Goal: Task Accomplishment & Management: Complete application form

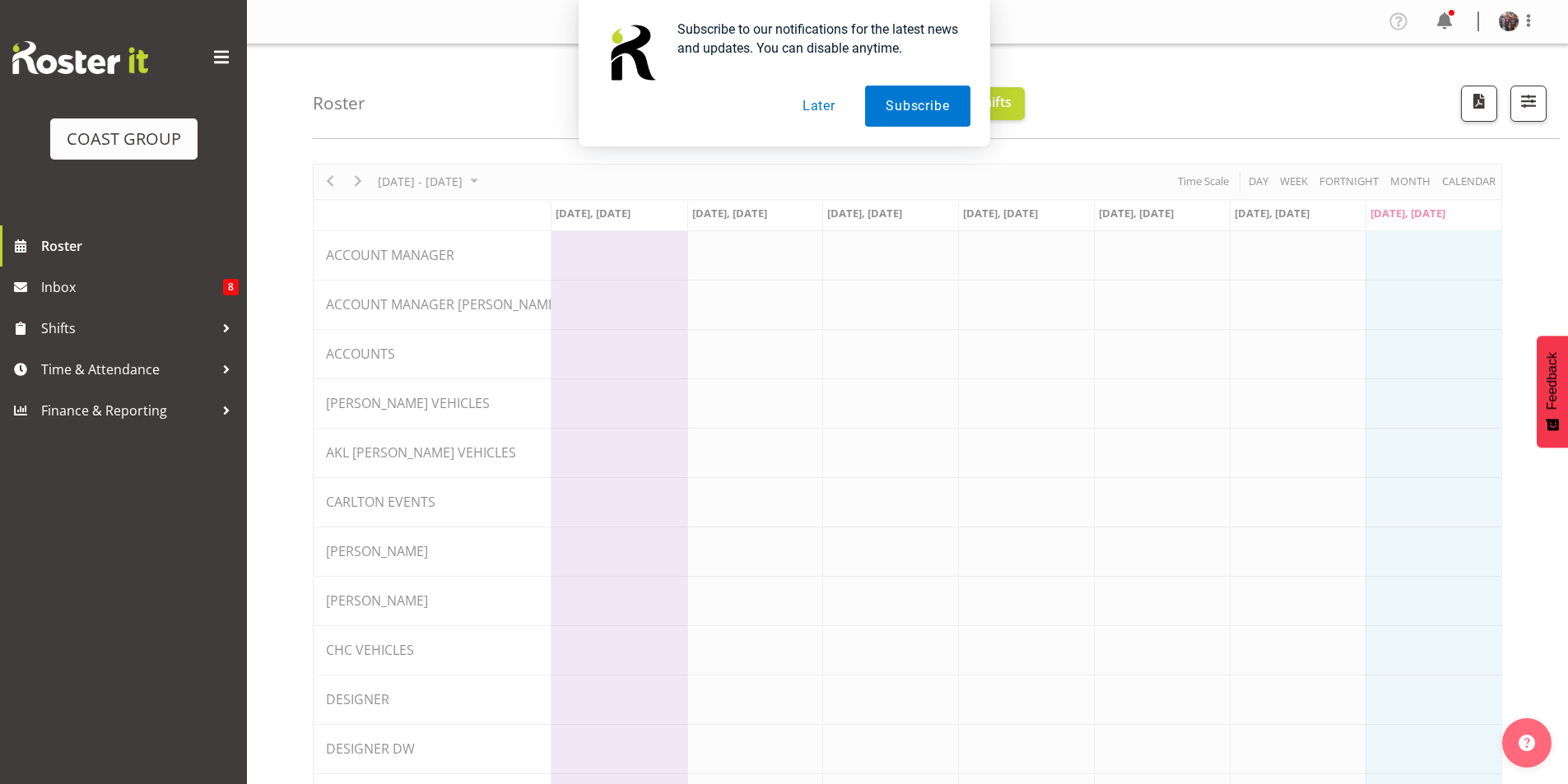
click at [814, 110] on button "Later" at bounding box center [818, 106] width 74 height 41
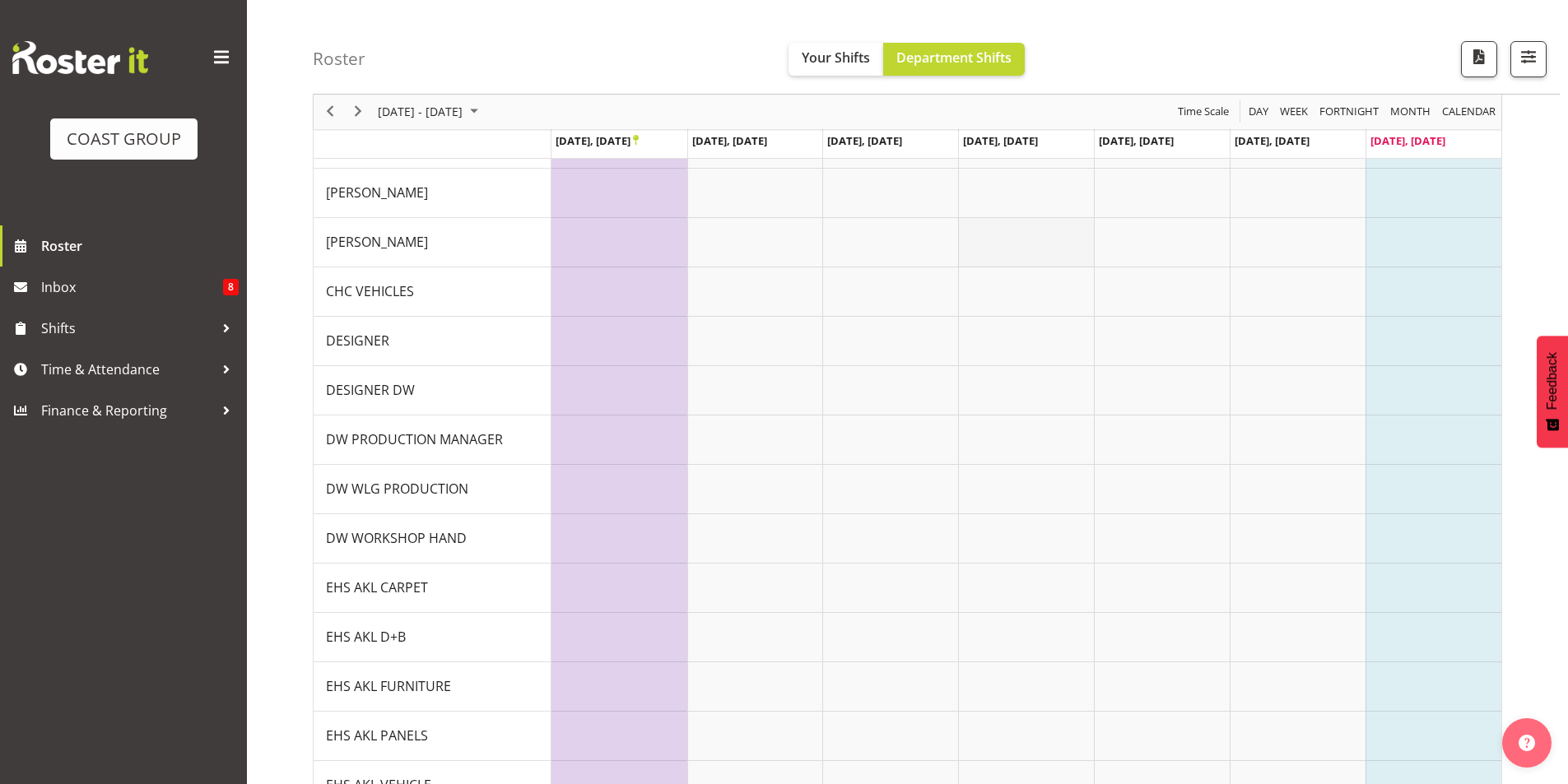
scroll to position [658, 0]
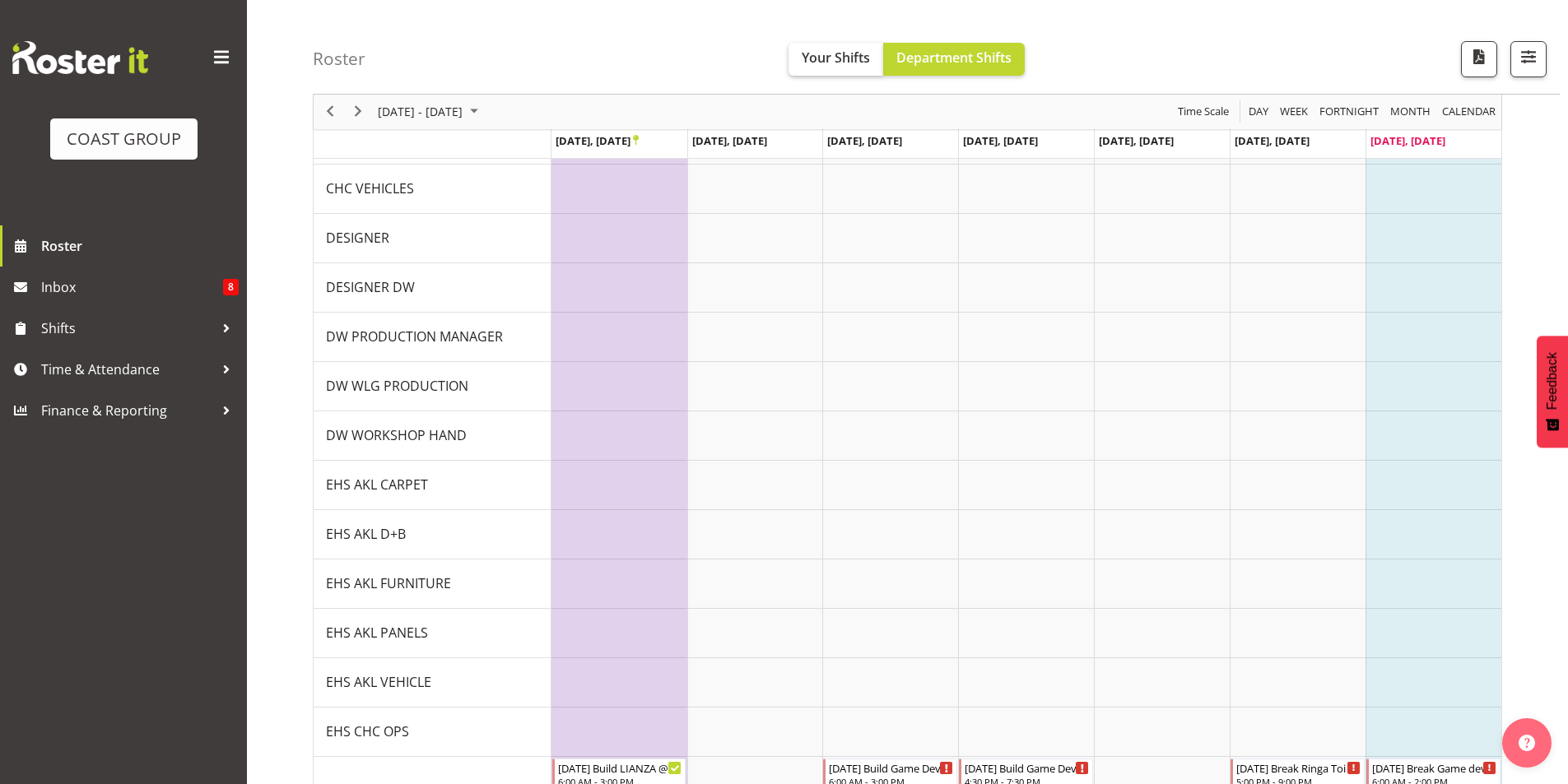
click at [839, 74] on div "Roster Your Shifts Department Shifts All Locations Clear CARLTON EVENTS Carlton…" at bounding box center [936, 47] width 1247 height 94
click at [841, 65] on span "Your Shifts" at bounding box center [835, 57] width 68 height 18
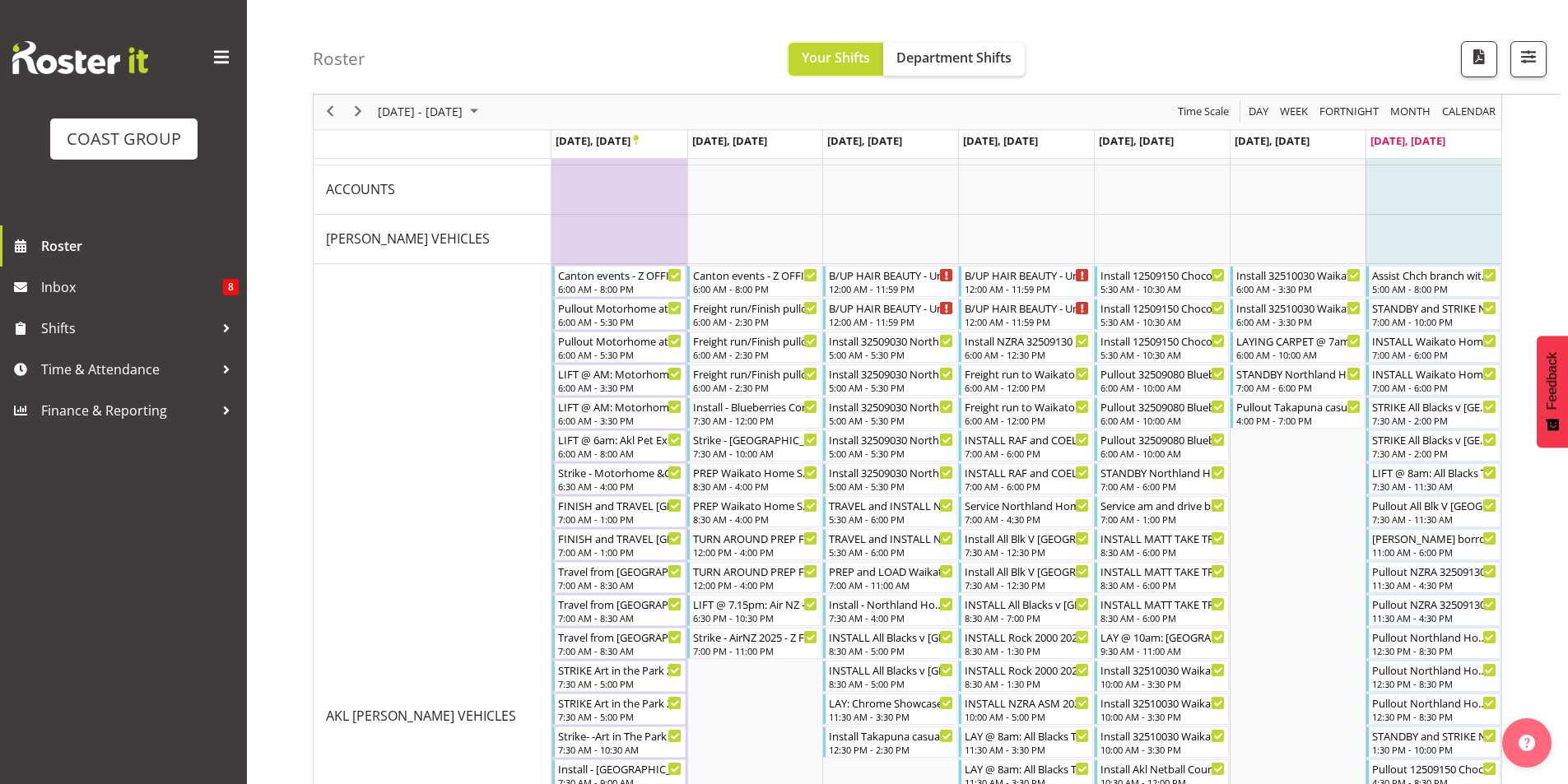
scroll to position [330, 0]
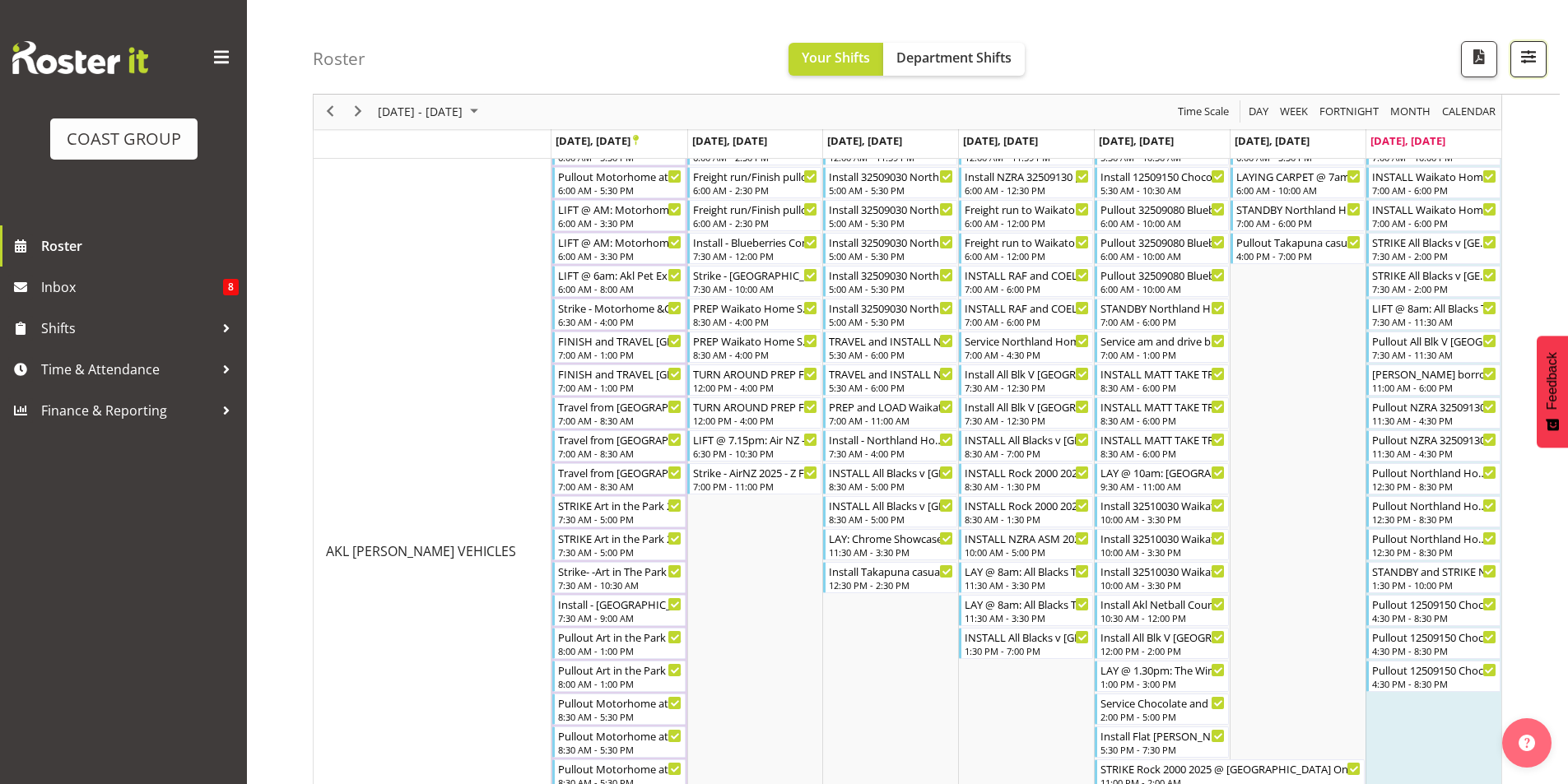
click at [1533, 64] on span "button" at bounding box center [1529, 57] width 22 height 22
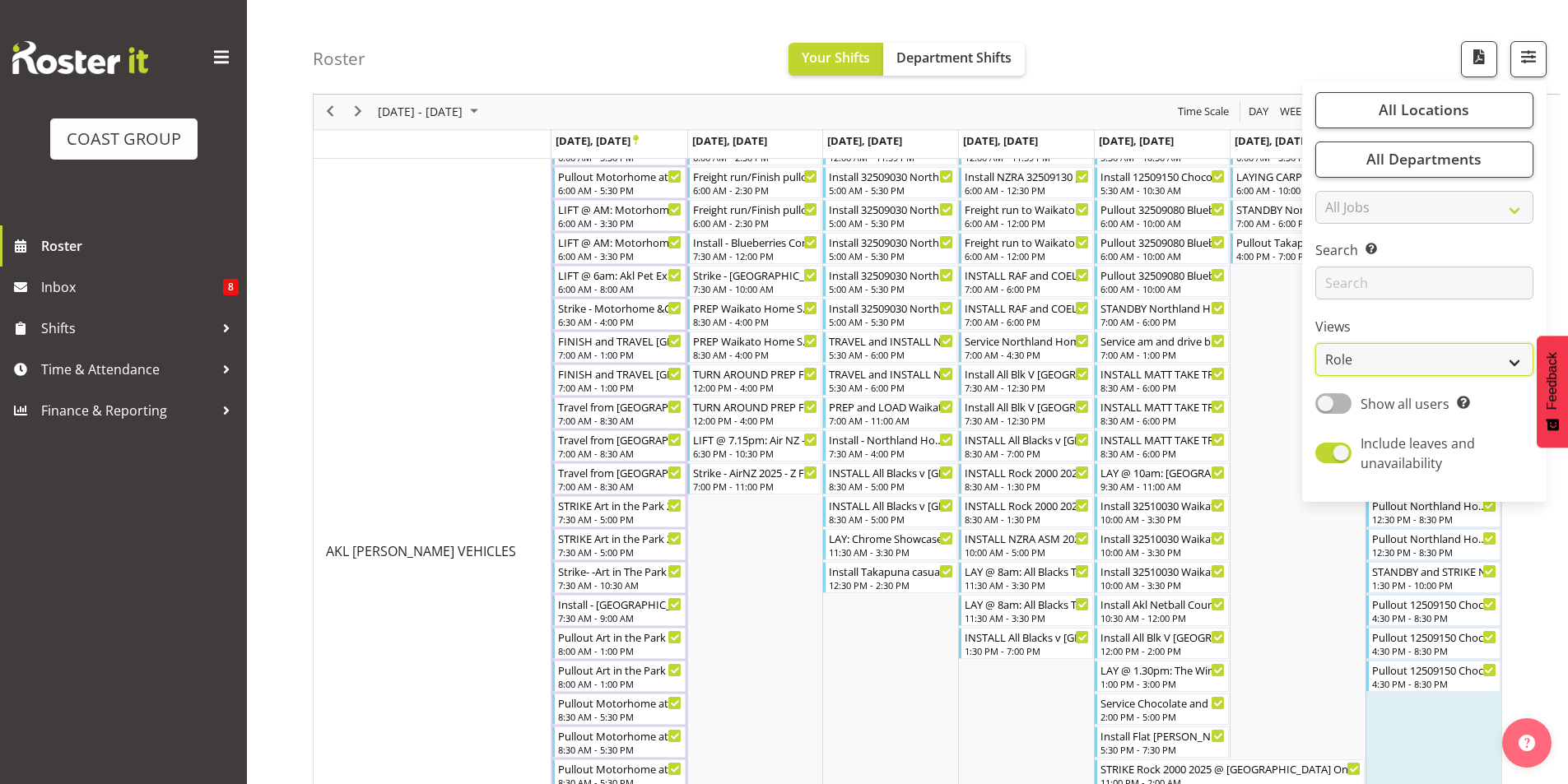
click at [1504, 353] on select "Staff Role Shift - Horizontal Shift - Vertical Staff - Location" at bounding box center [1424, 360] width 218 height 32
click at [1316, 344] on select "Staff Role Shift - Horizontal Shift - Vertical Staff - Location" at bounding box center [1424, 360] width 218 height 32
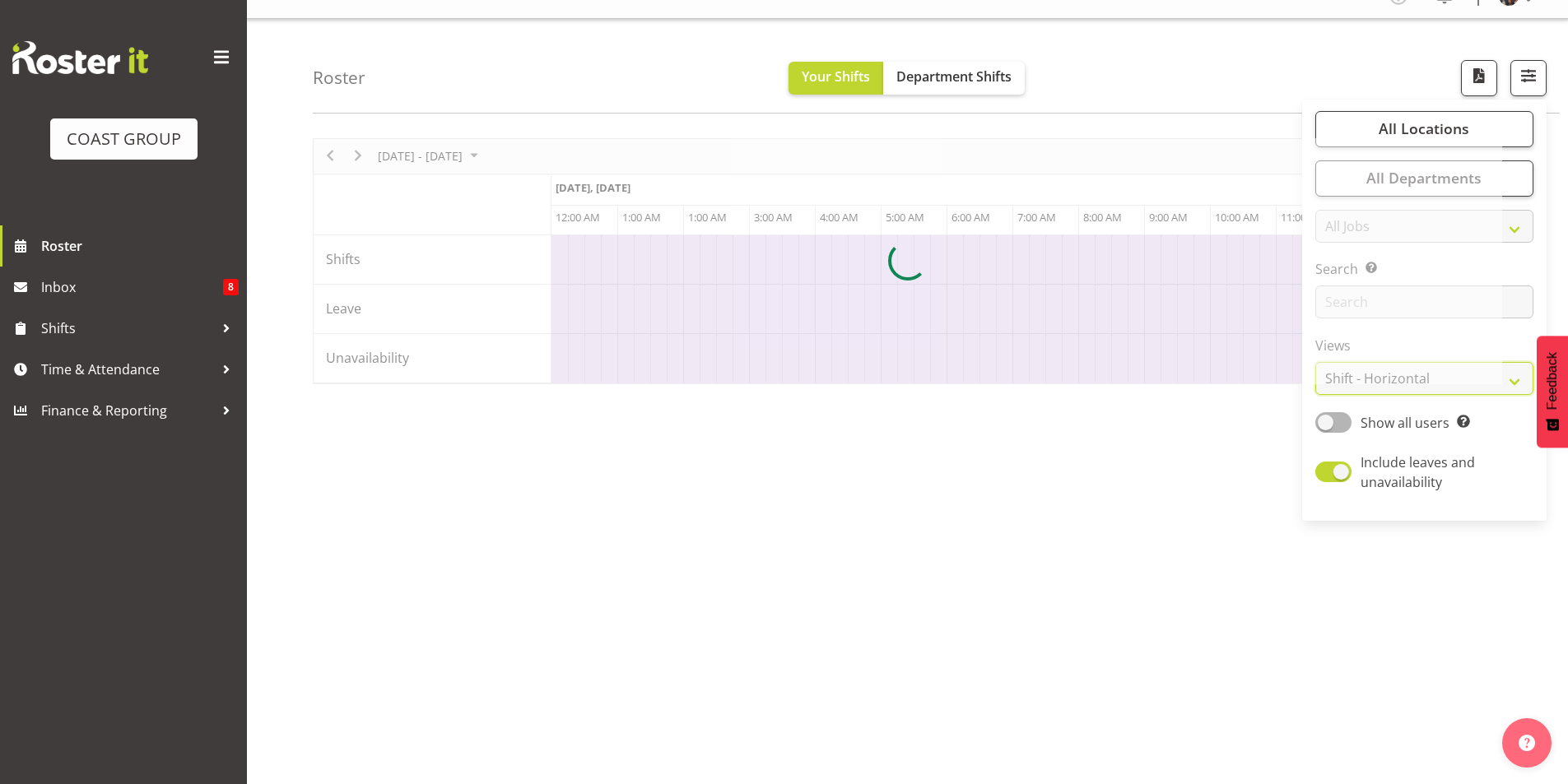
scroll to position [26, 0]
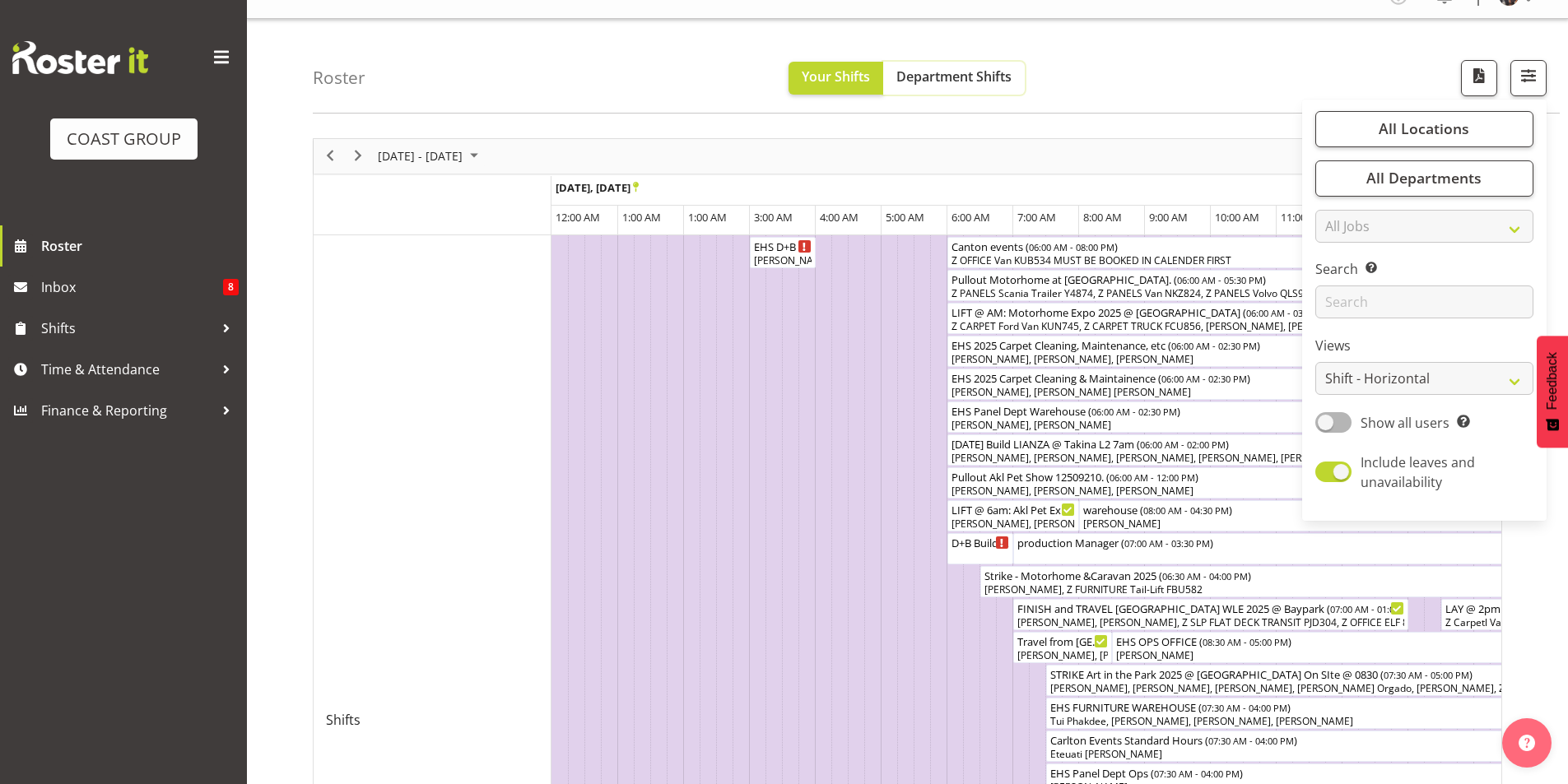
click at [923, 90] on button "Department Shifts" at bounding box center [954, 78] width 142 height 32
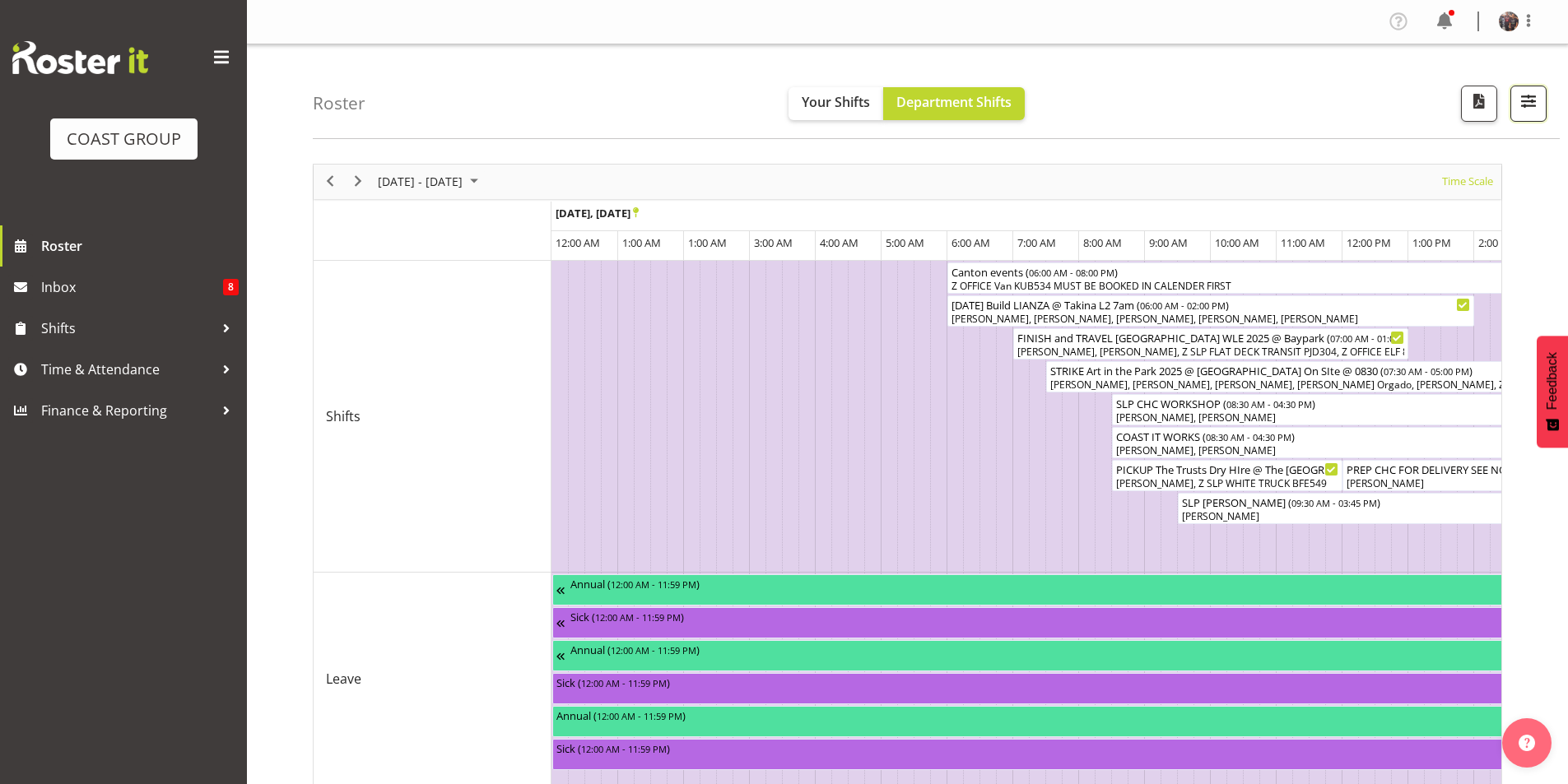
click at [1515, 113] on button "button" at bounding box center [1528, 103] width 36 height 36
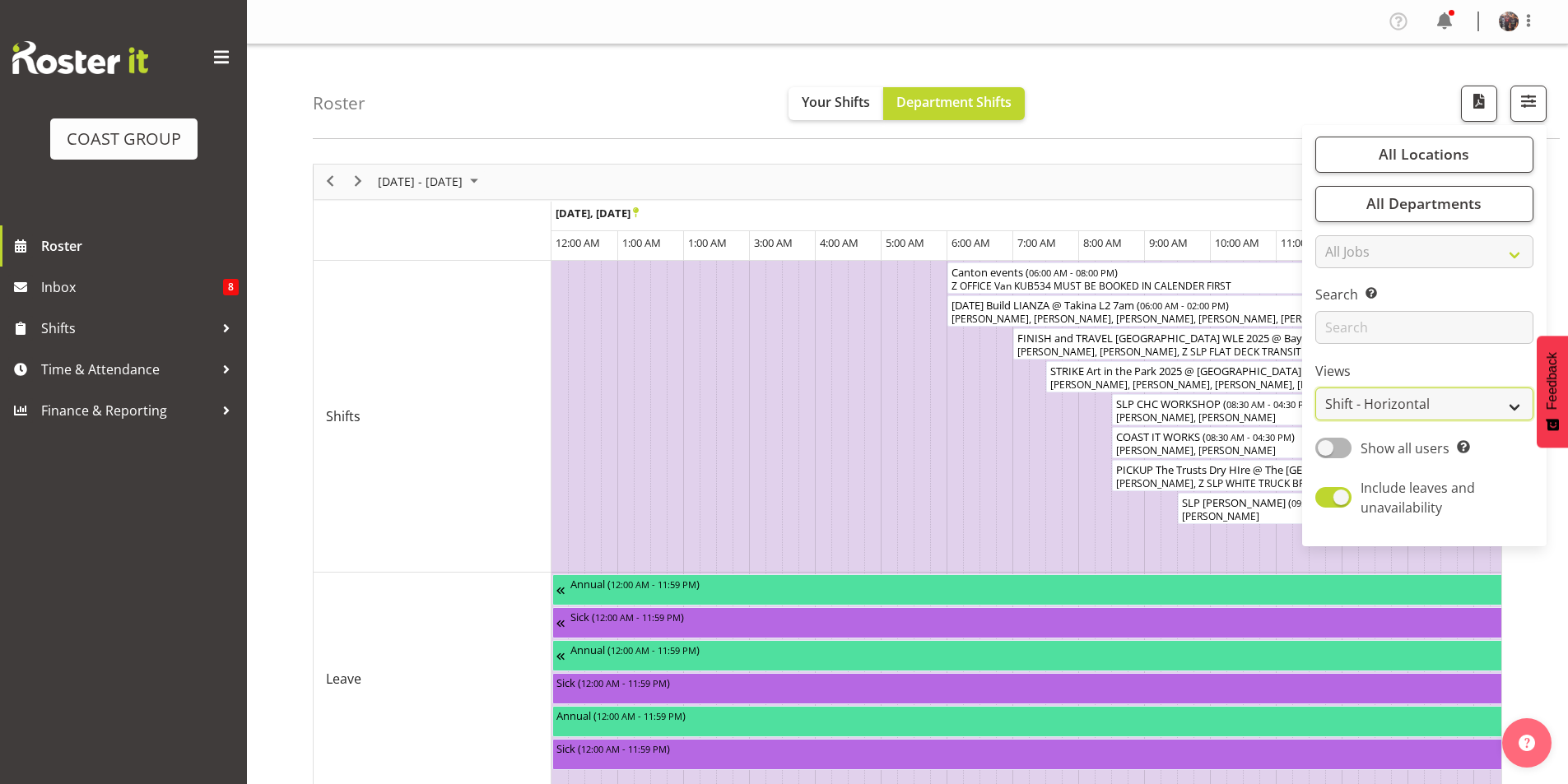
click at [1486, 402] on select "Staff Role Shift - Horizontal Shift - Vertical Staff - Location" at bounding box center [1424, 403] width 218 height 32
select select "location"
click at [1316, 388] on select "Staff Role Shift - Horizontal Shift - Vertical Staff - Location" at bounding box center [1424, 403] width 218 height 32
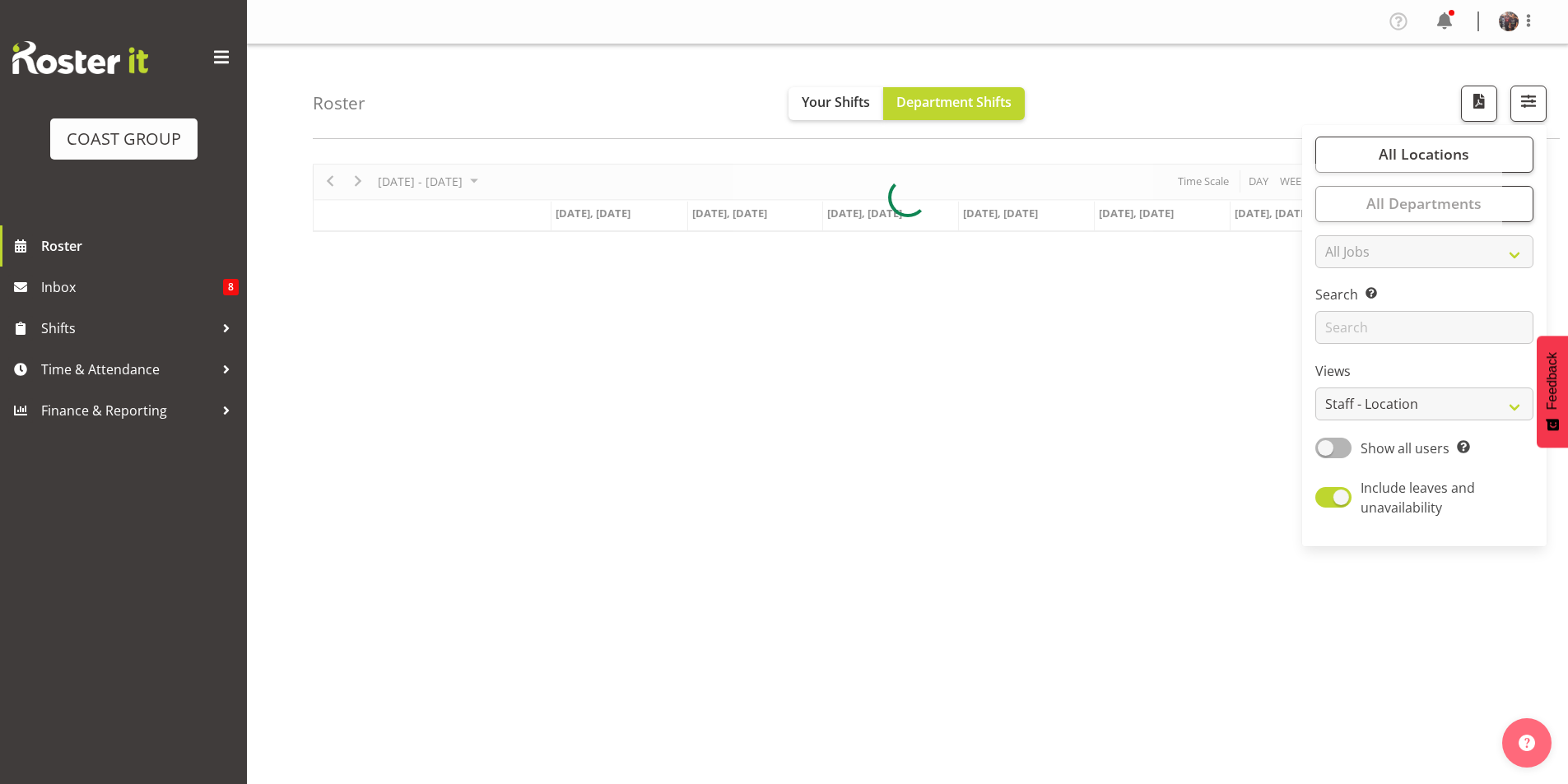
click at [1160, 103] on div "Roster Your Shifts Department Shifts All Locations Clear CARLTON EVENTS Carlton…" at bounding box center [936, 91] width 1247 height 94
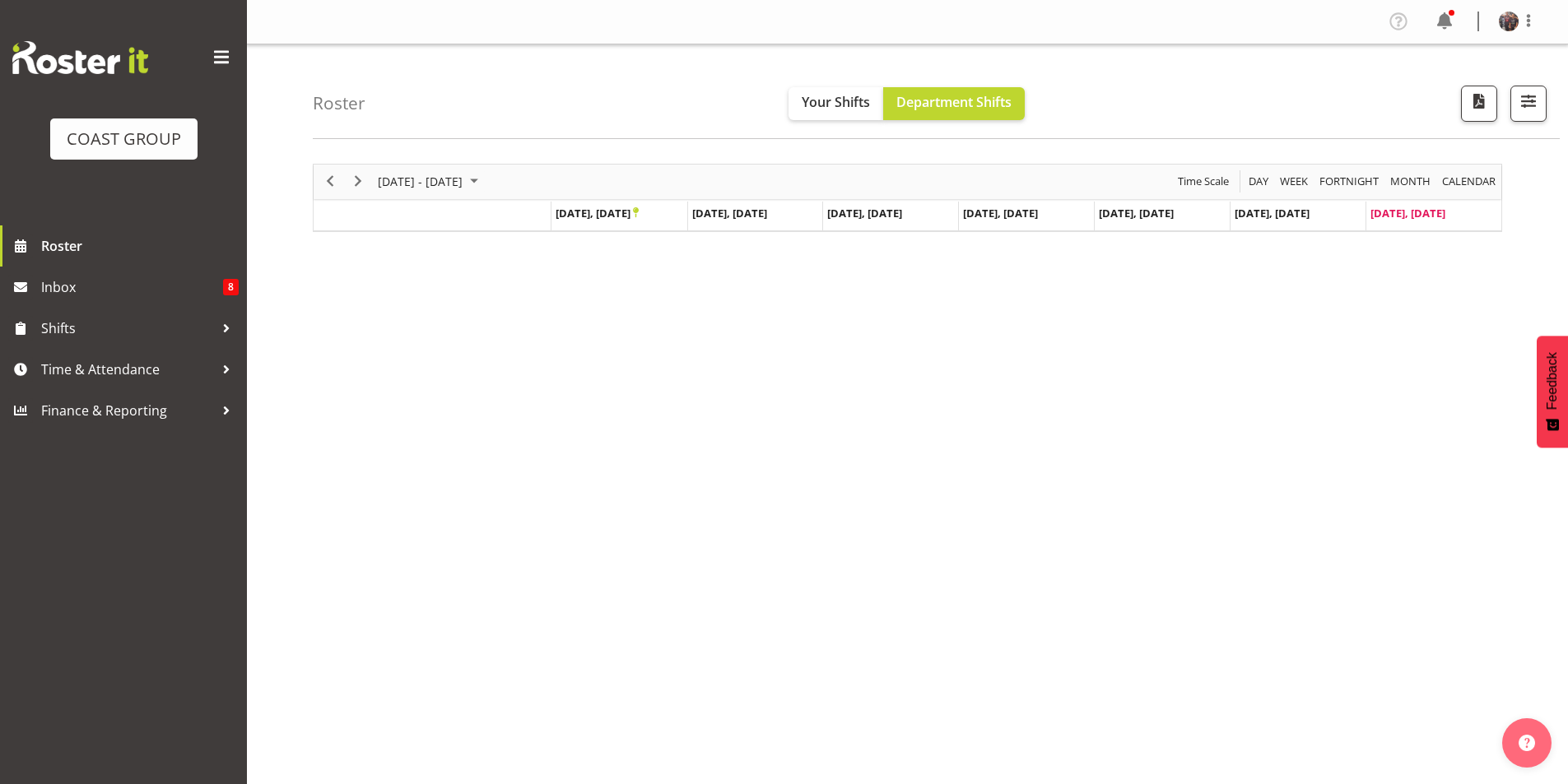
click at [920, 121] on div "Roster Your Shifts Department Shifts All Locations Clear CARLTON EVENTS Carlton…" at bounding box center [936, 91] width 1247 height 94
click at [925, 108] on span "Department Shifts" at bounding box center [953, 102] width 115 height 18
click at [840, 108] on span "Your Shifts" at bounding box center [835, 102] width 68 height 18
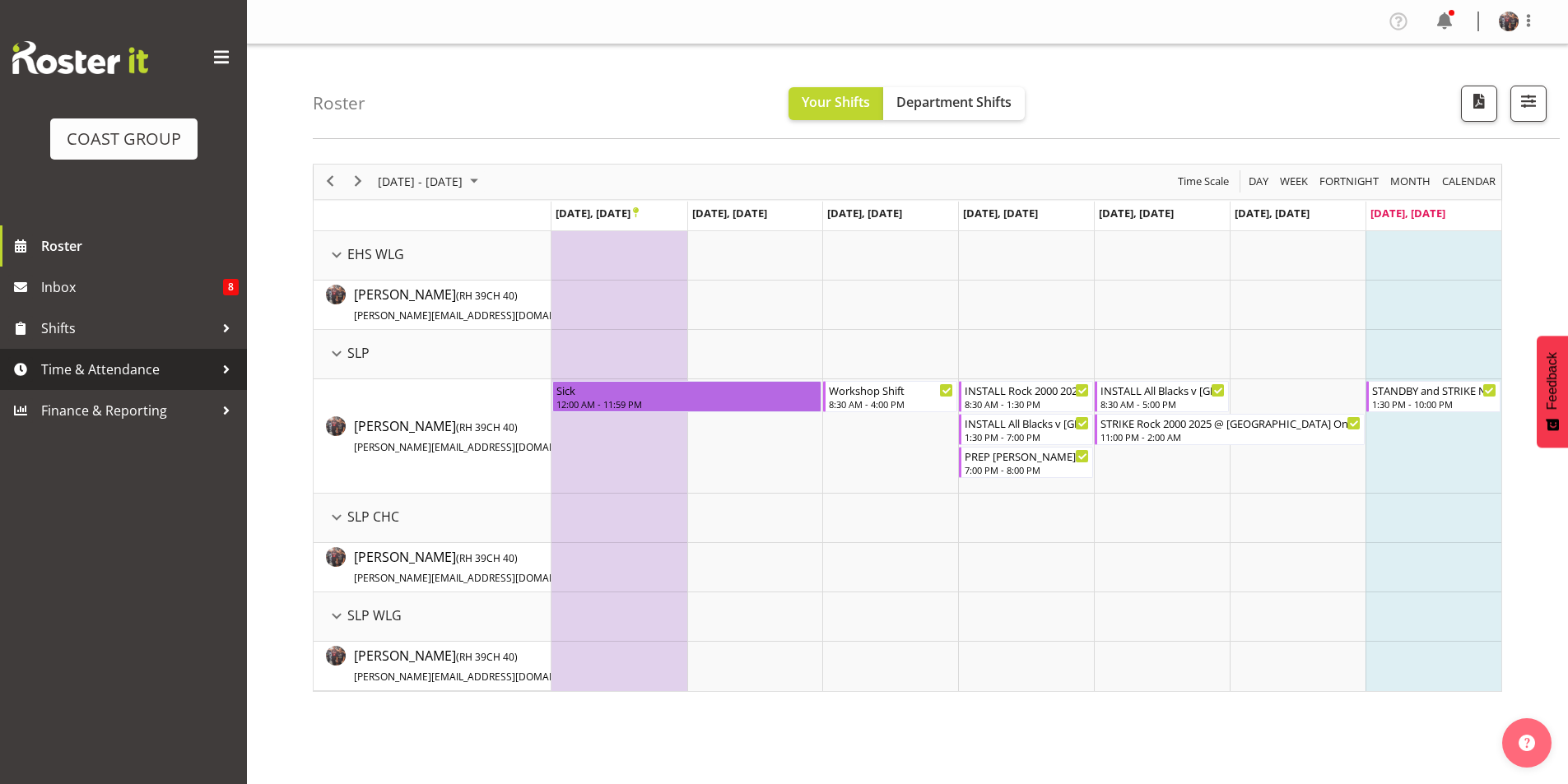
click at [93, 367] on span "Time & Attendance" at bounding box center [128, 369] width 173 height 25
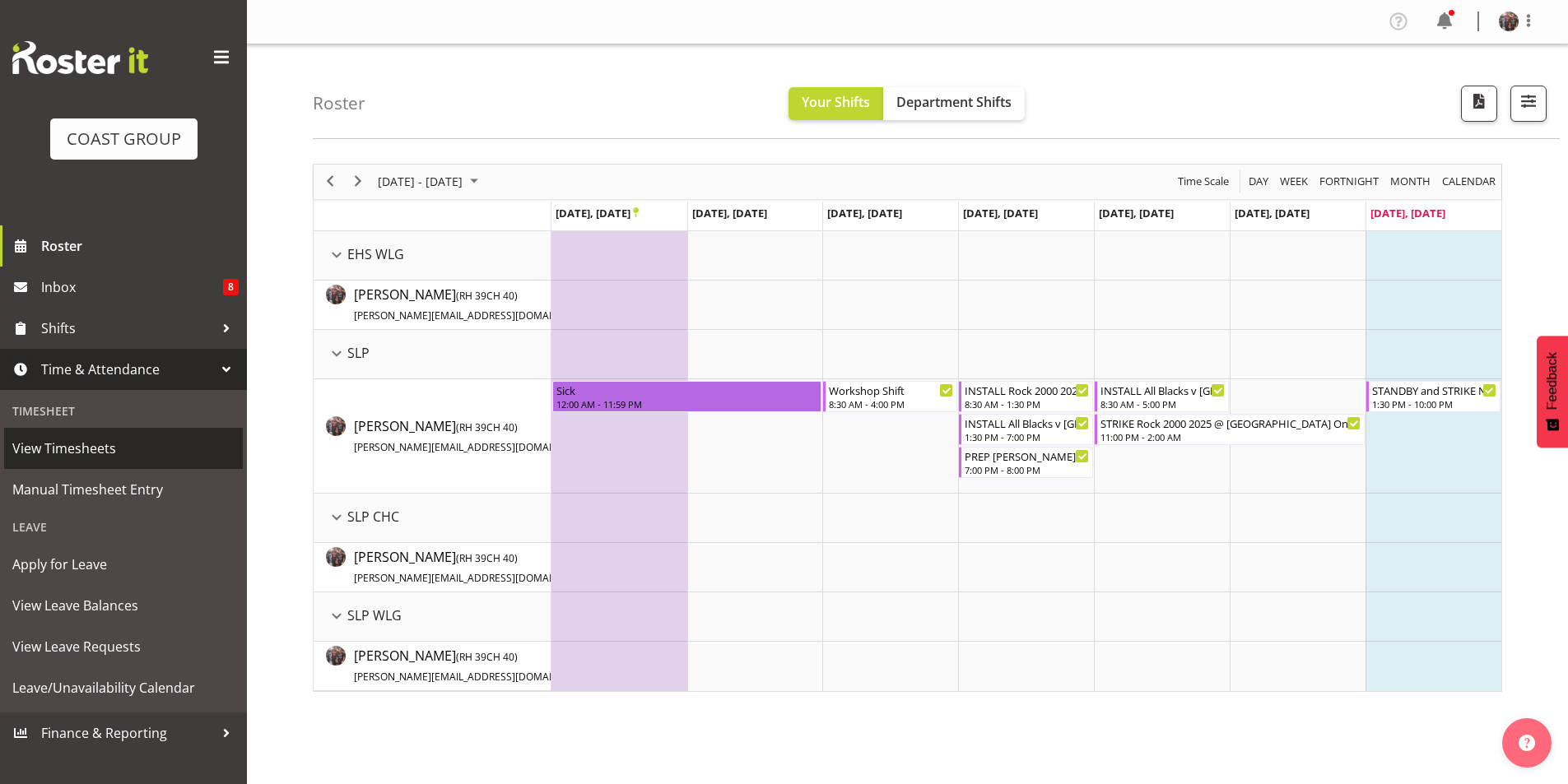
click at [91, 450] on span "View Timesheets" at bounding box center [124, 448] width 222 height 25
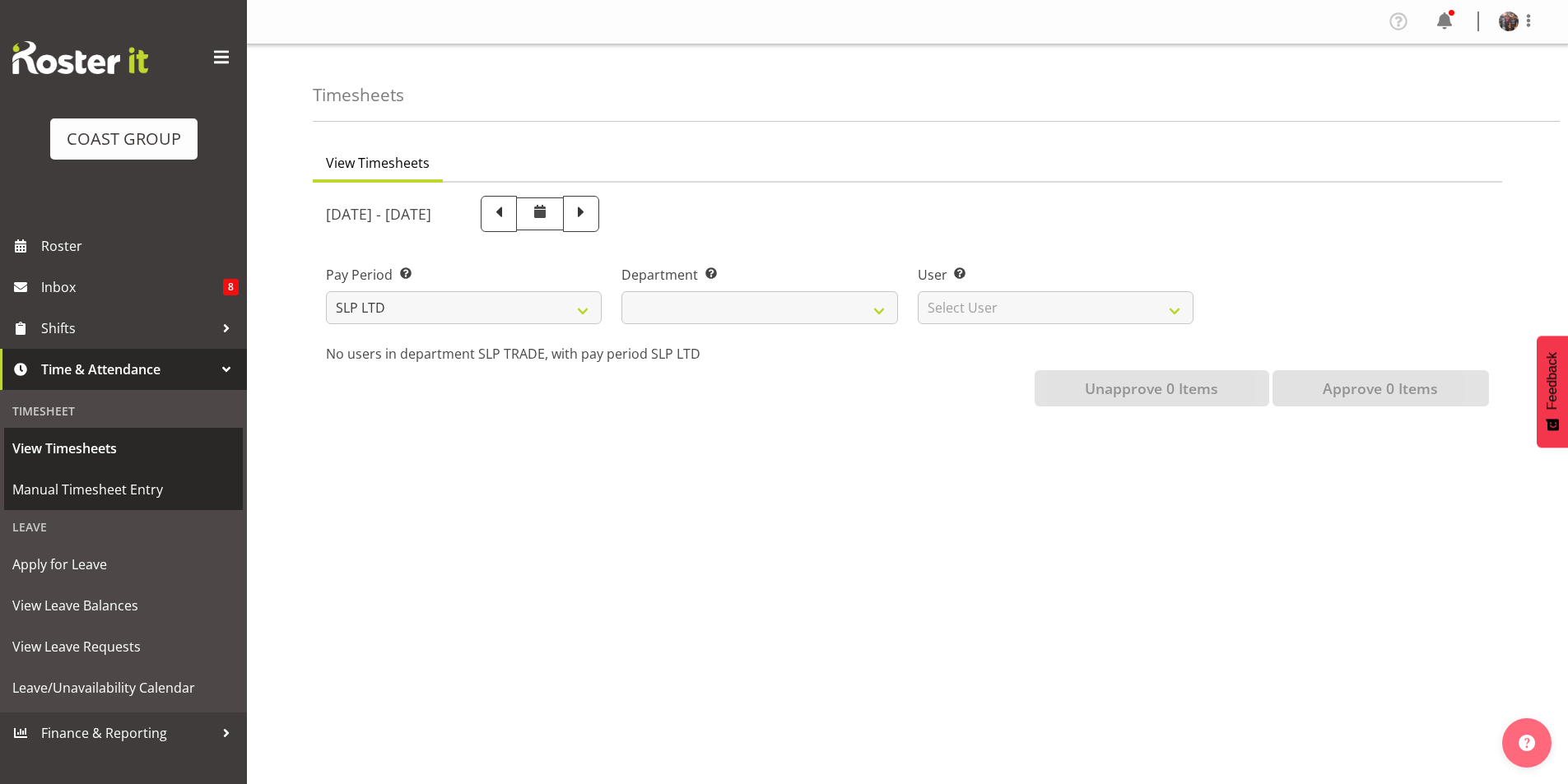
select select
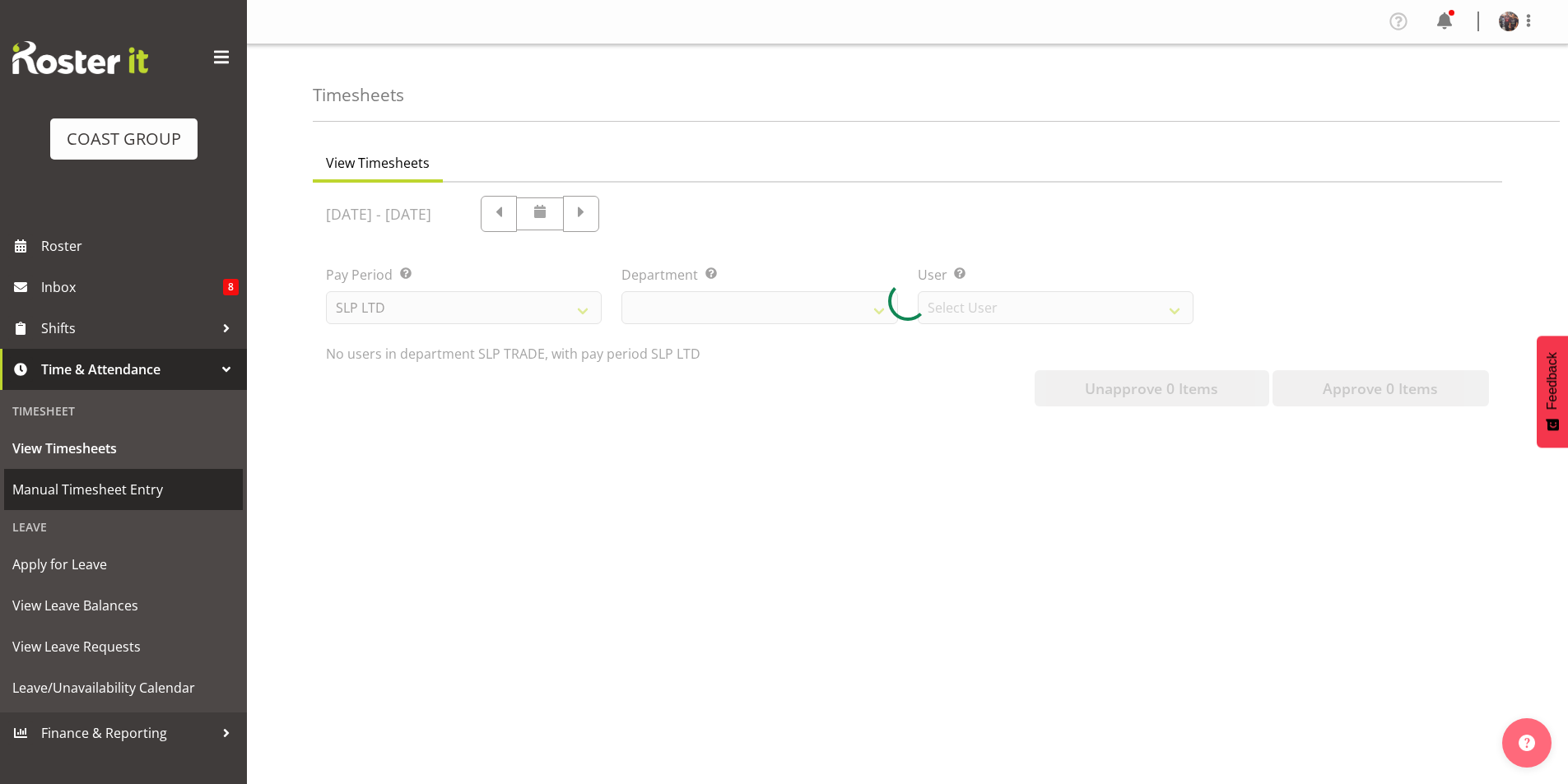
click at [95, 487] on span "Manual Timesheet Entry" at bounding box center [124, 489] width 222 height 25
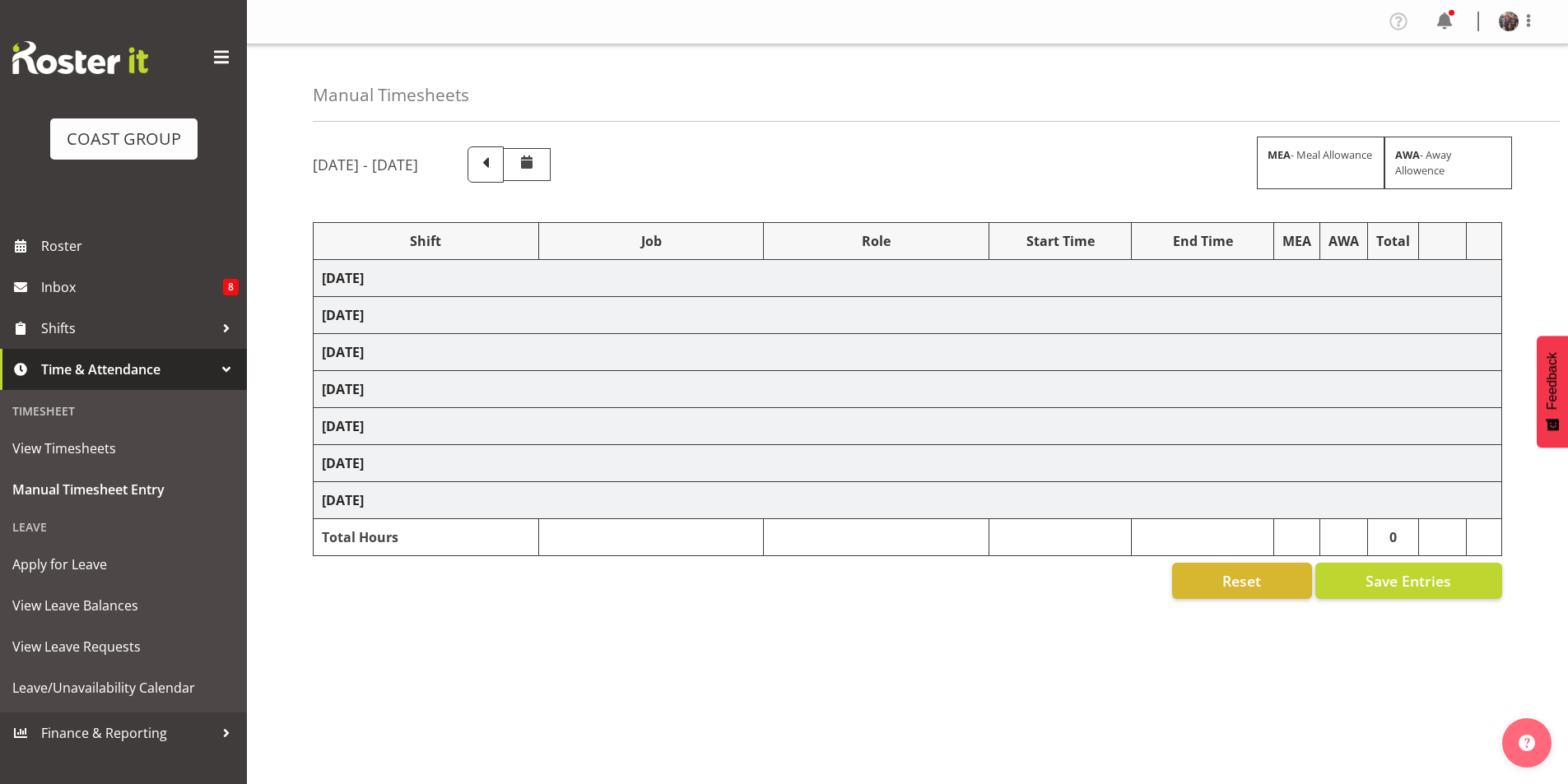
select select "82537"
select select "55"
select select "80184"
select select "10488"
select select "77821"
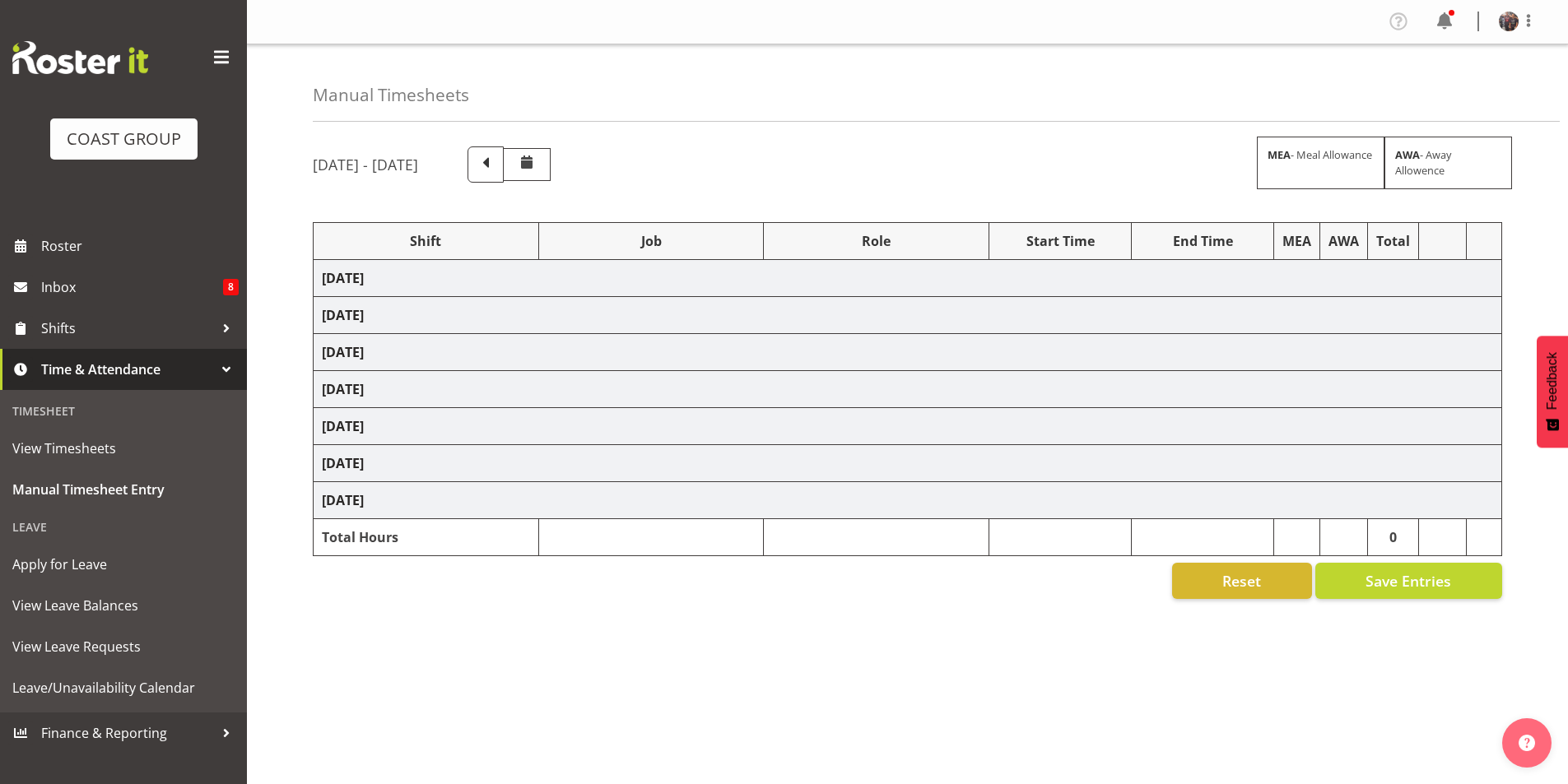
select select "10198"
select select "77479"
select select "10164"
select select "77821"
select select "10198"
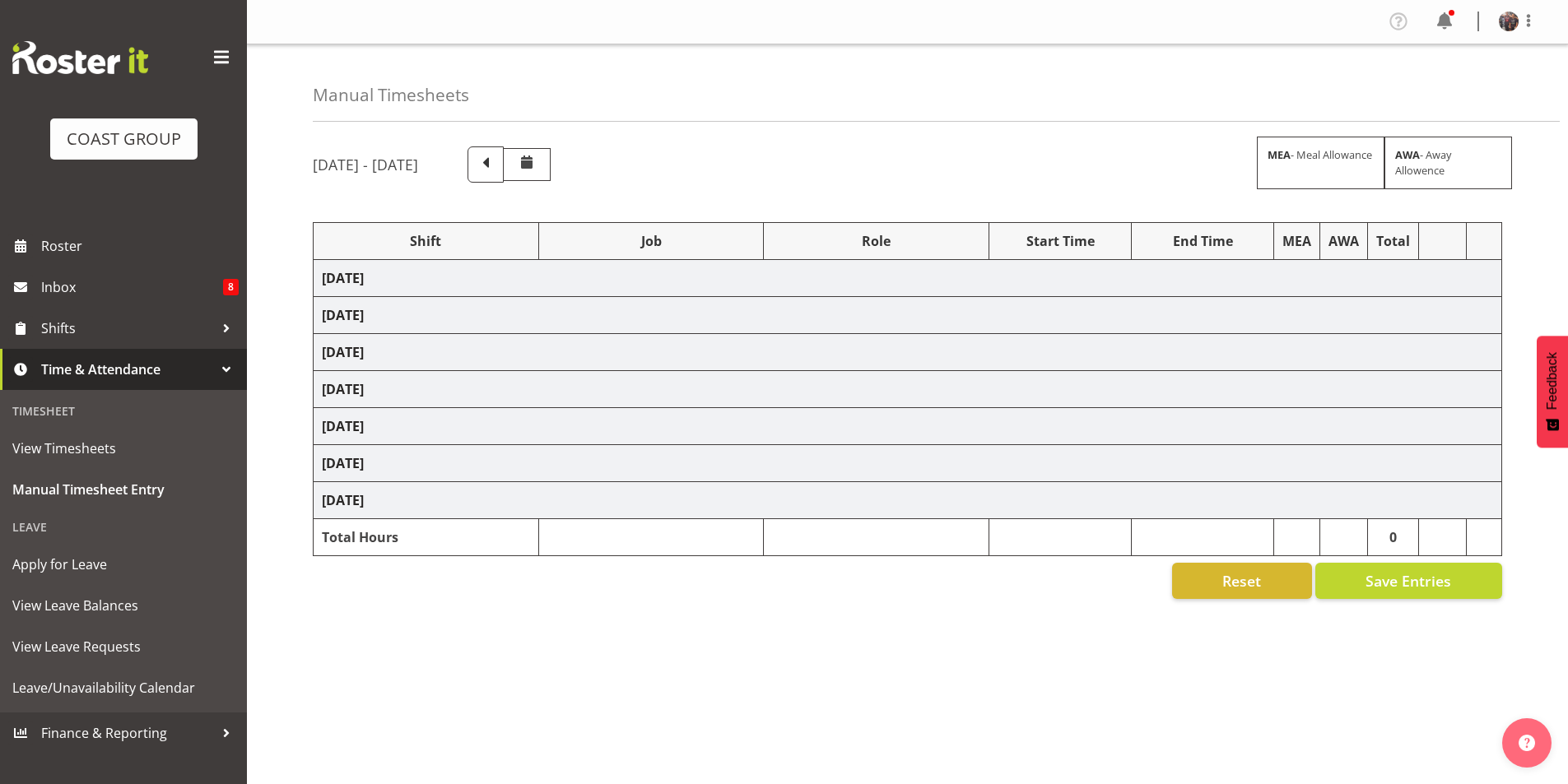
select select "80184"
select select "10488"
select select "65735"
select select "9079"
select select "65735"
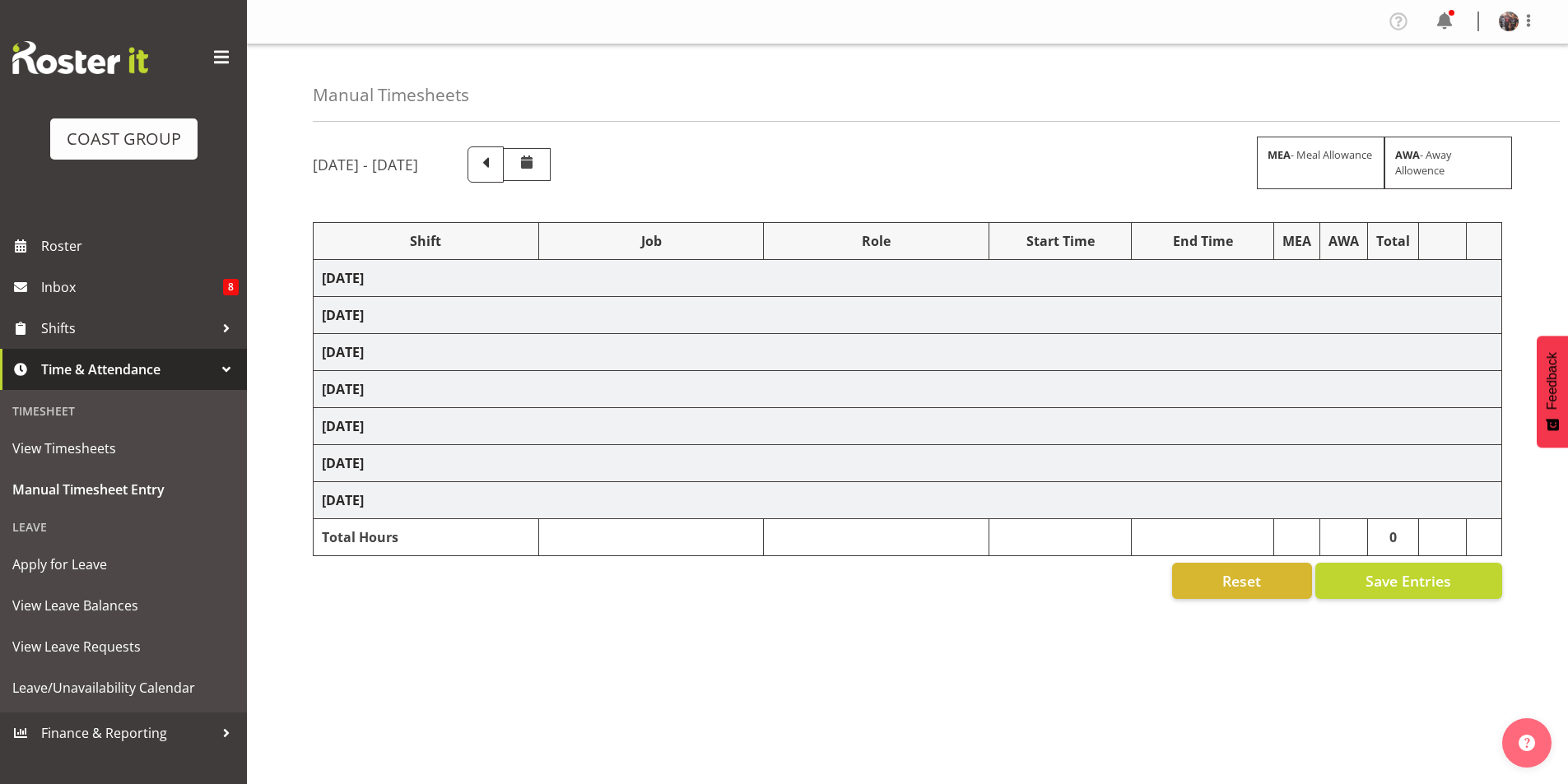
select select "9079"
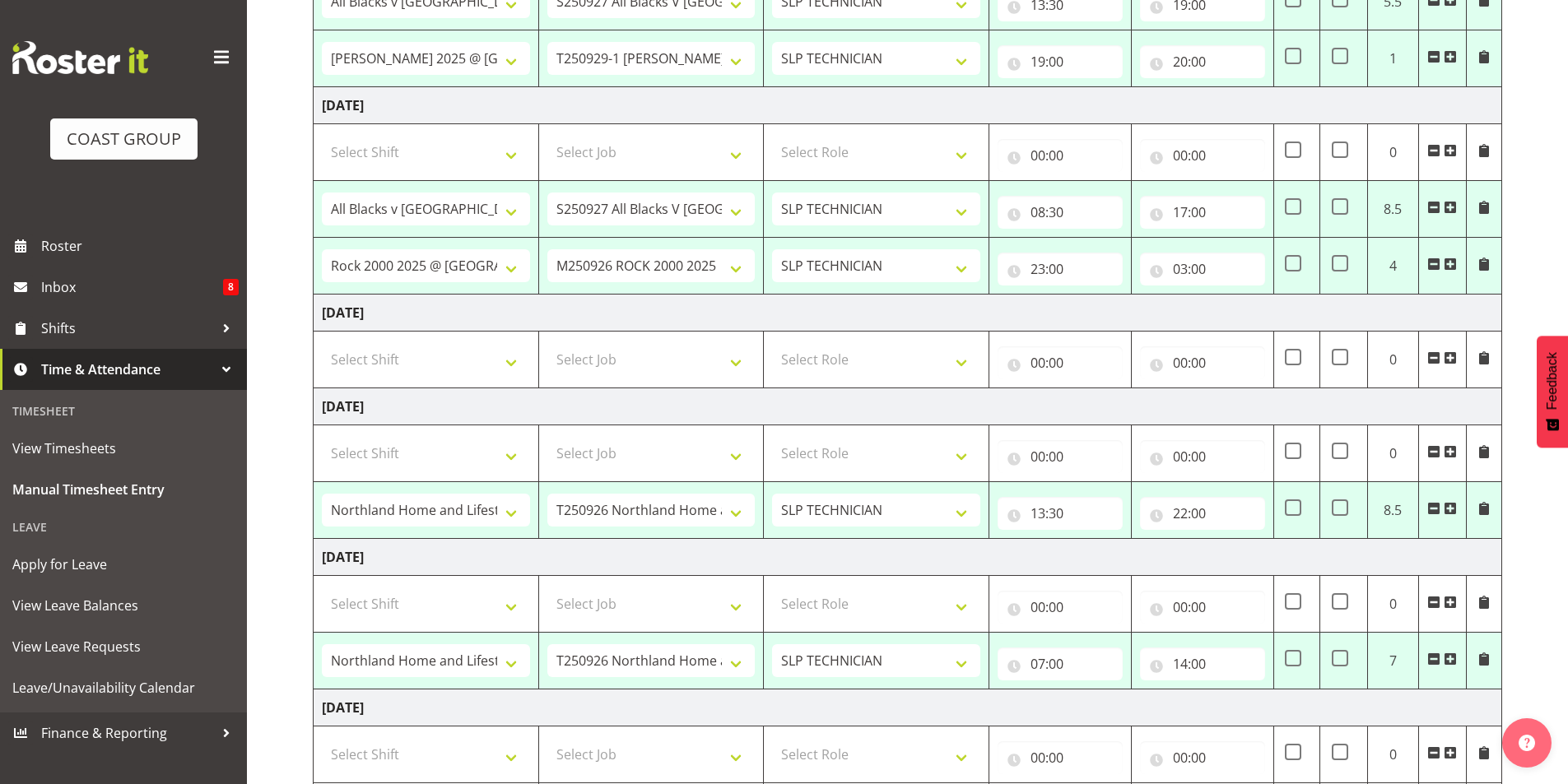
scroll to position [445, 0]
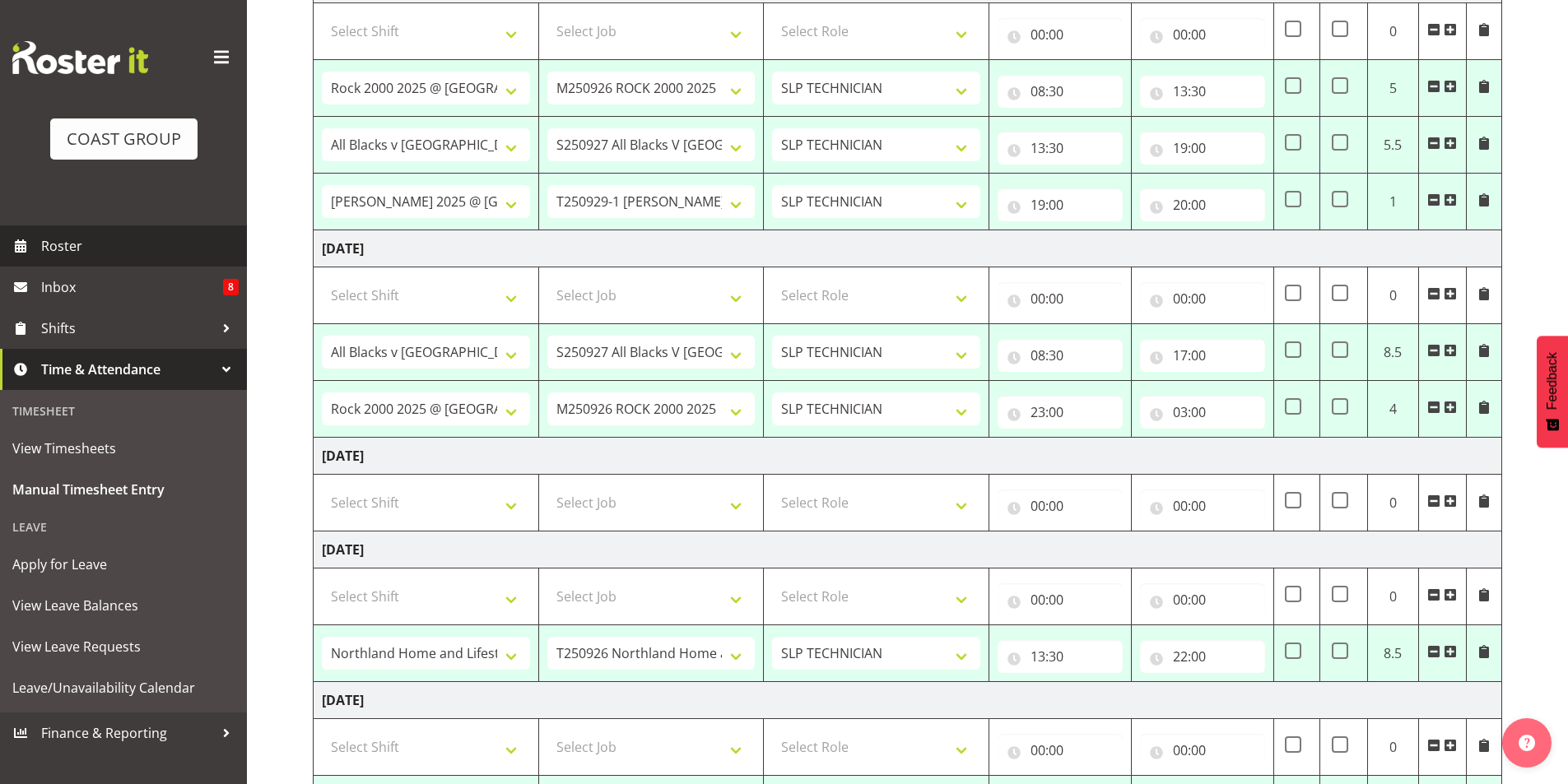
click at [63, 240] on span "Roster" at bounding box center [140, 246] width 198 height 25
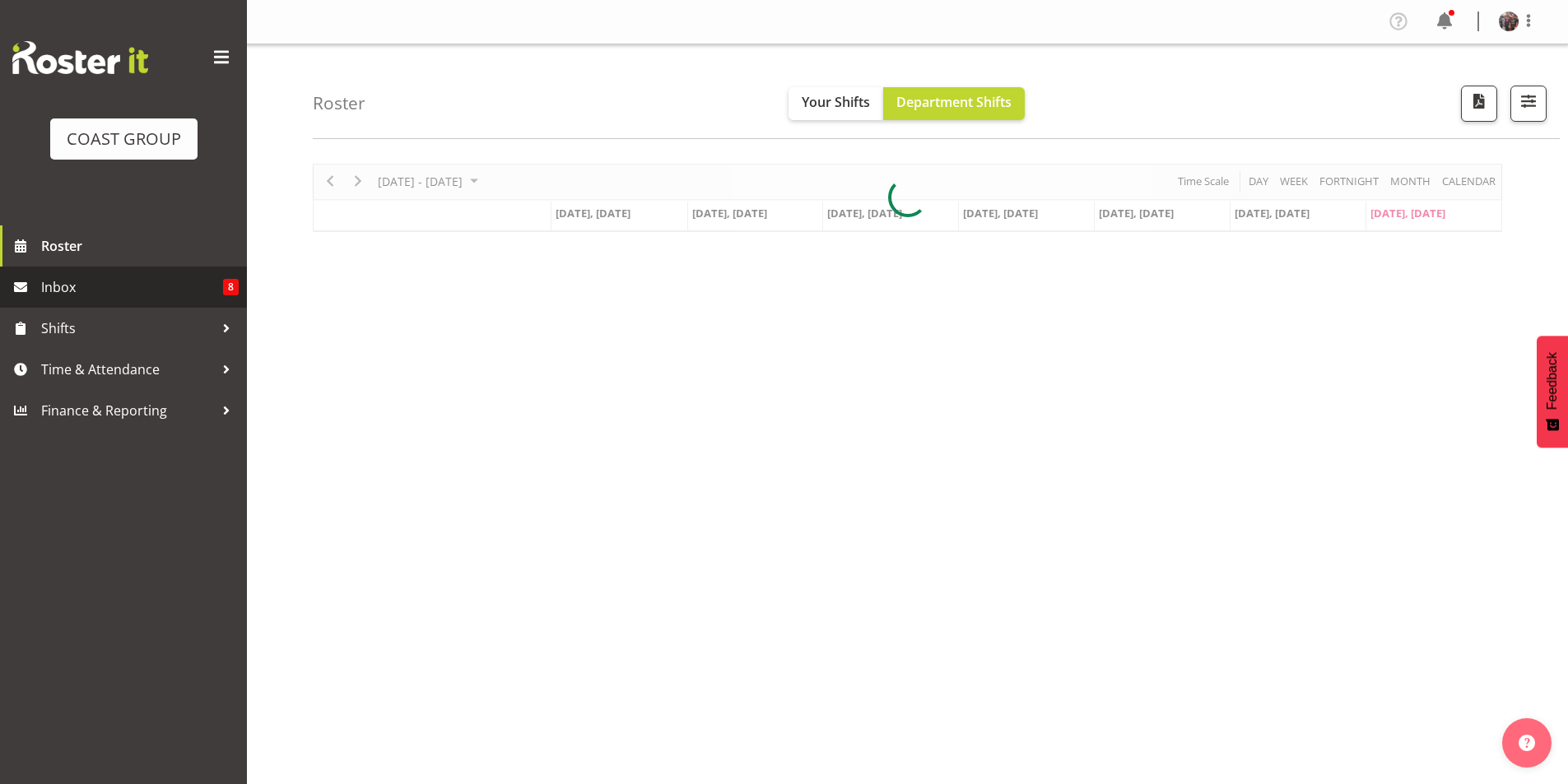
click at [136, 276] on span "Inbox" at bounding box center [132, 286] width 182 height 25
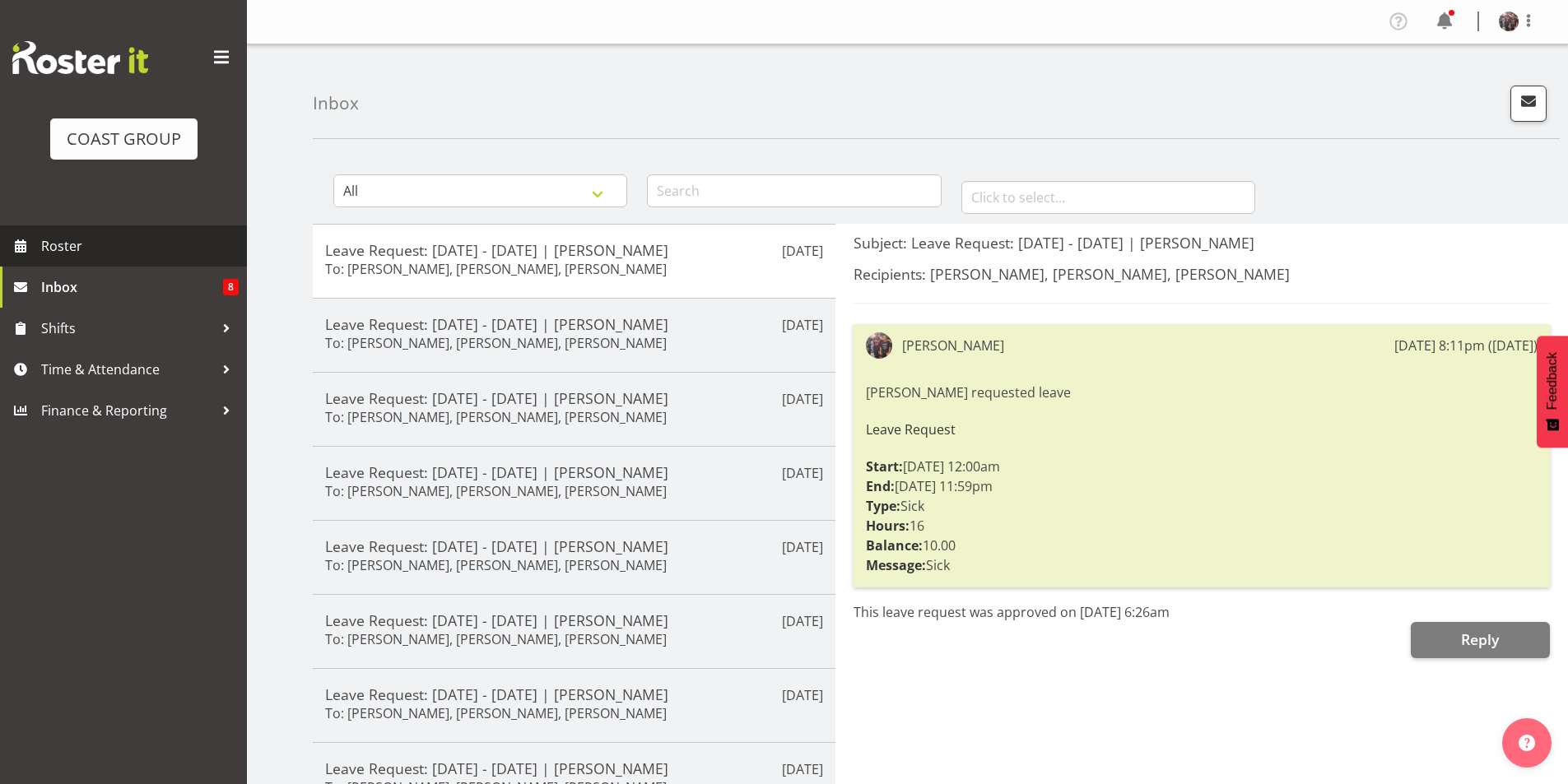
click at [104, 255] on span "Roster" at bounding box center [140, 246] width 198 height 25
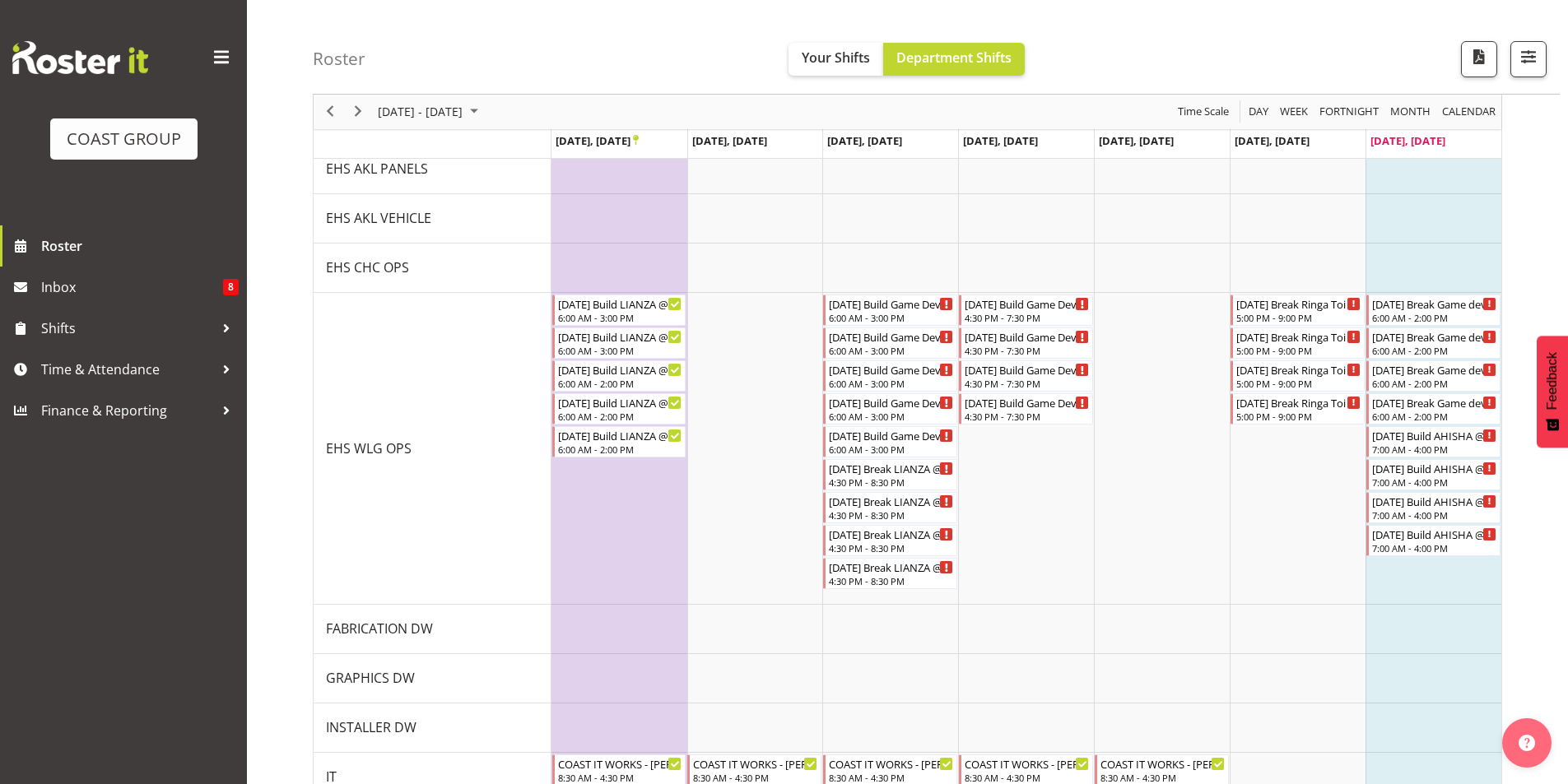
scroll to position [1152, 0]
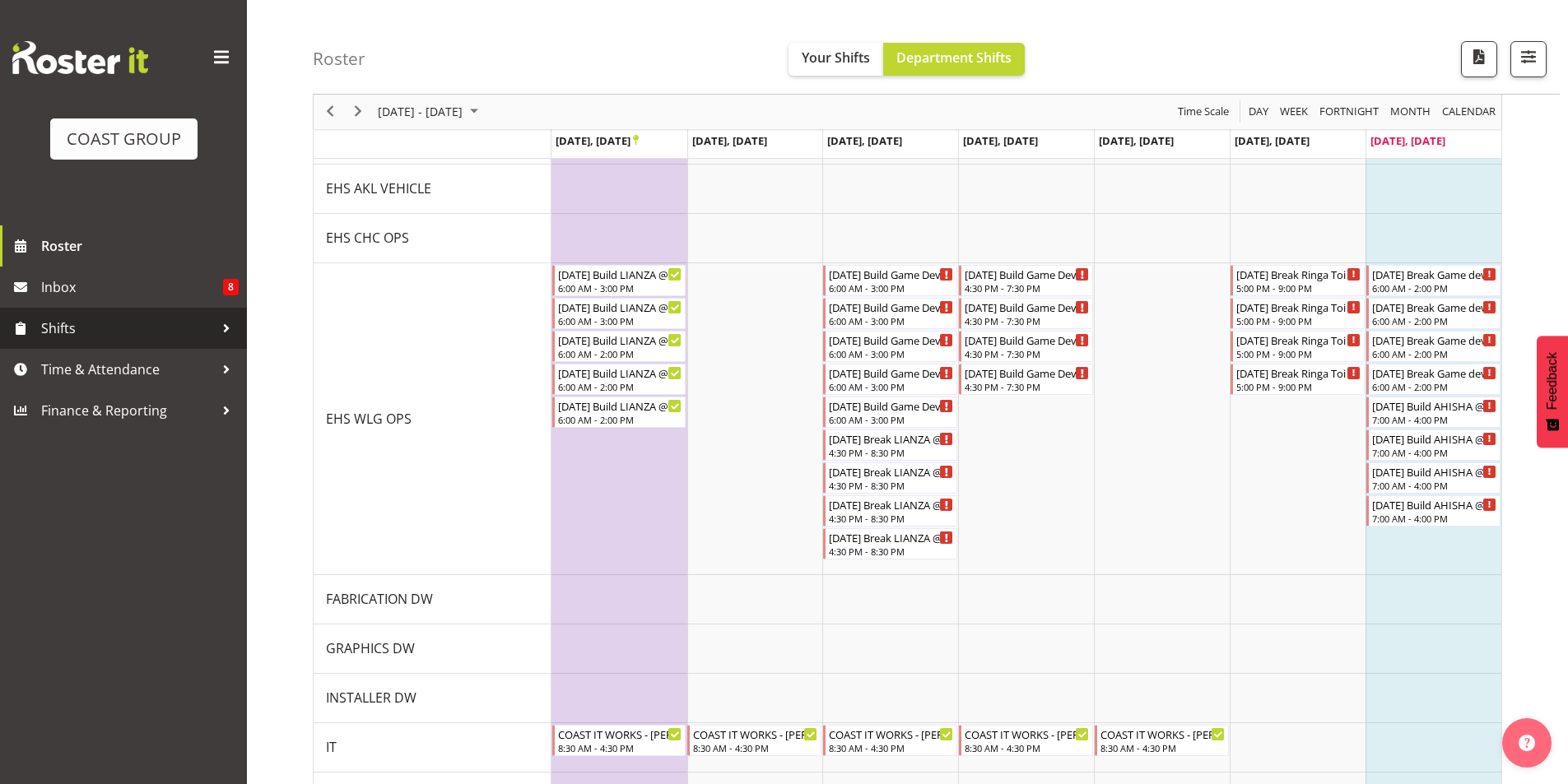
click at [154, 336] on span "Shifts" at bounding box center [128, 328] width 173 height 25
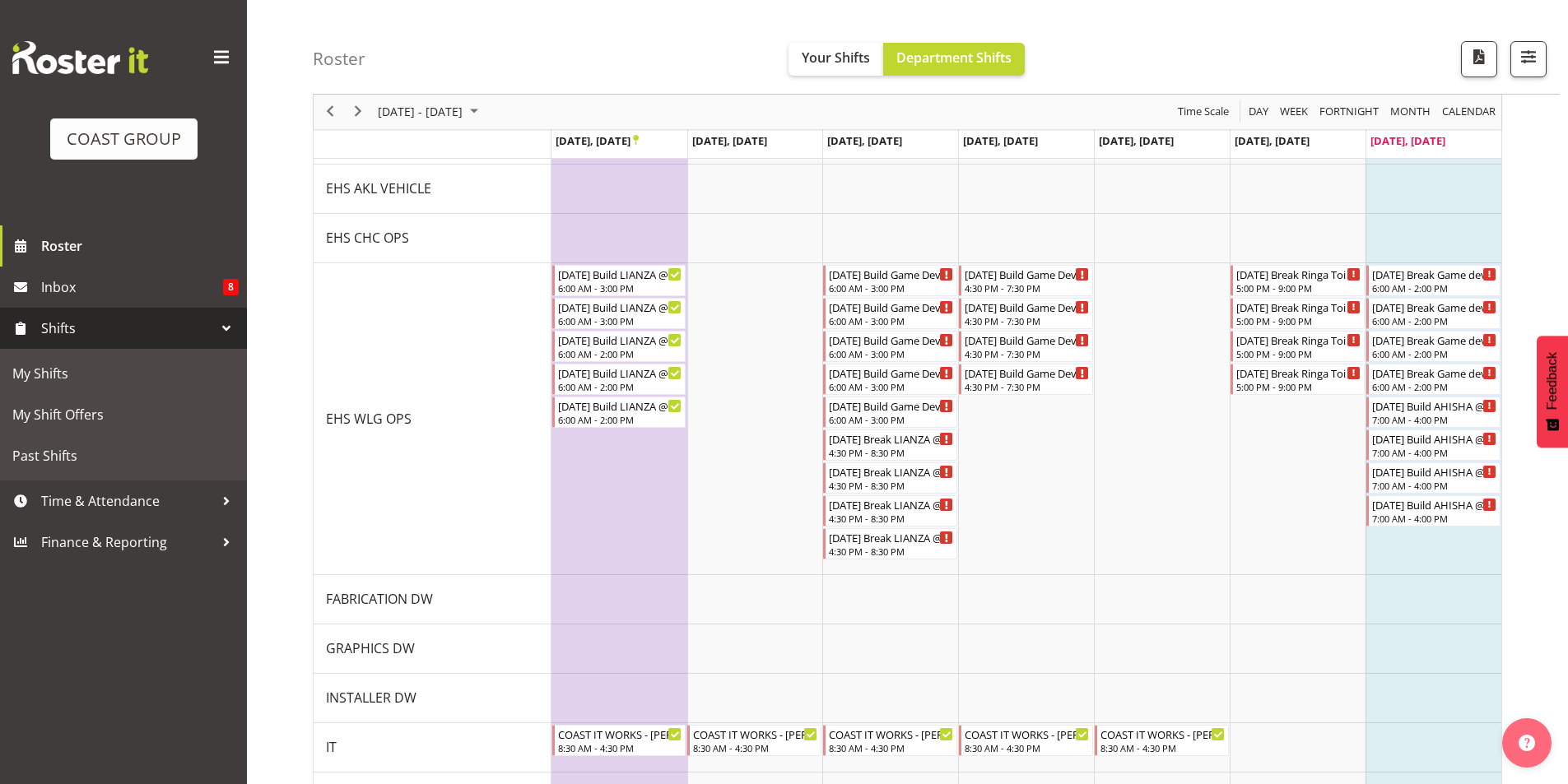
scroll to position [1235, 0]
